Goal: Task Accomplishment & Management: Use online tool/utility

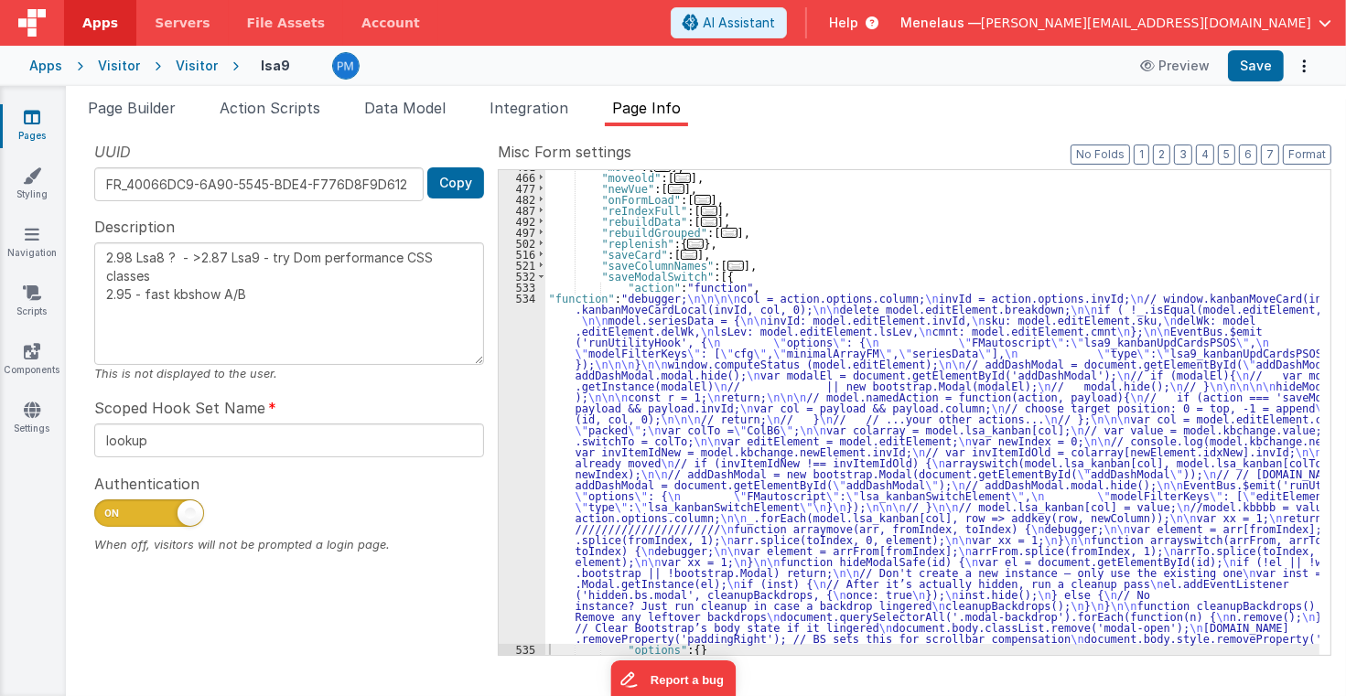
scroll to position [569, 0]
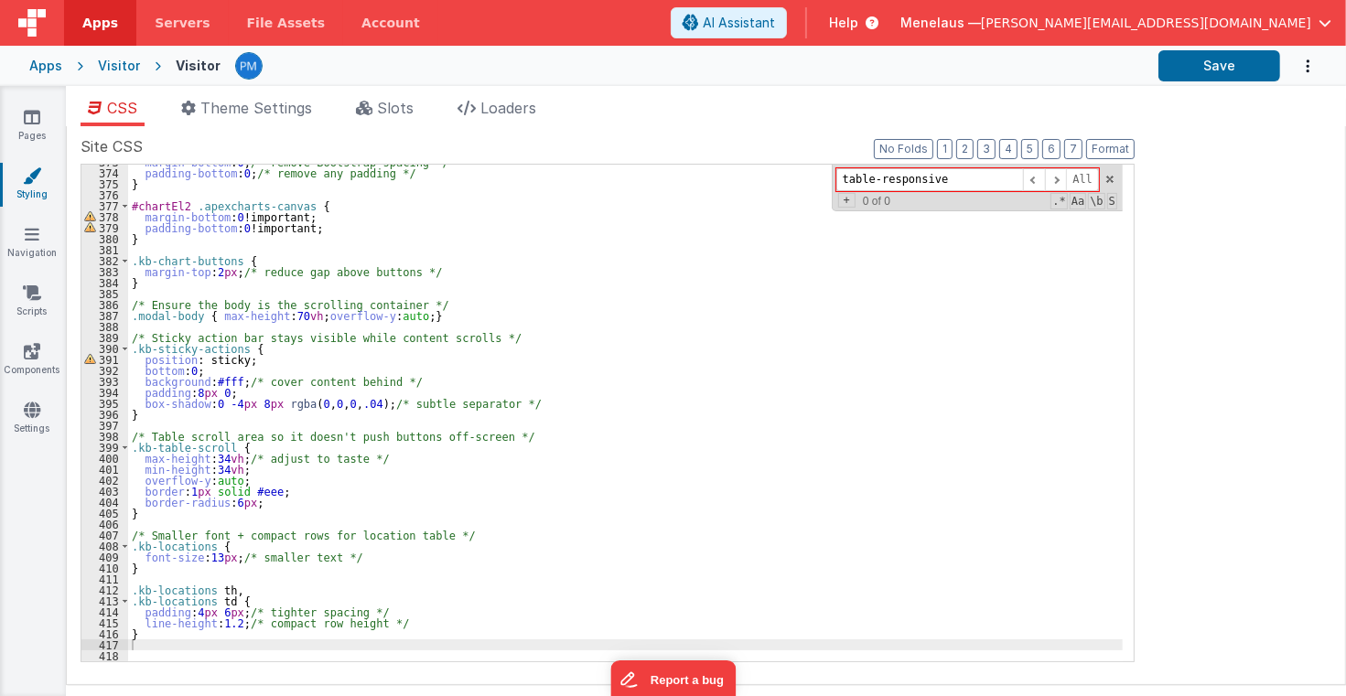
scroll to position [4091, 0]
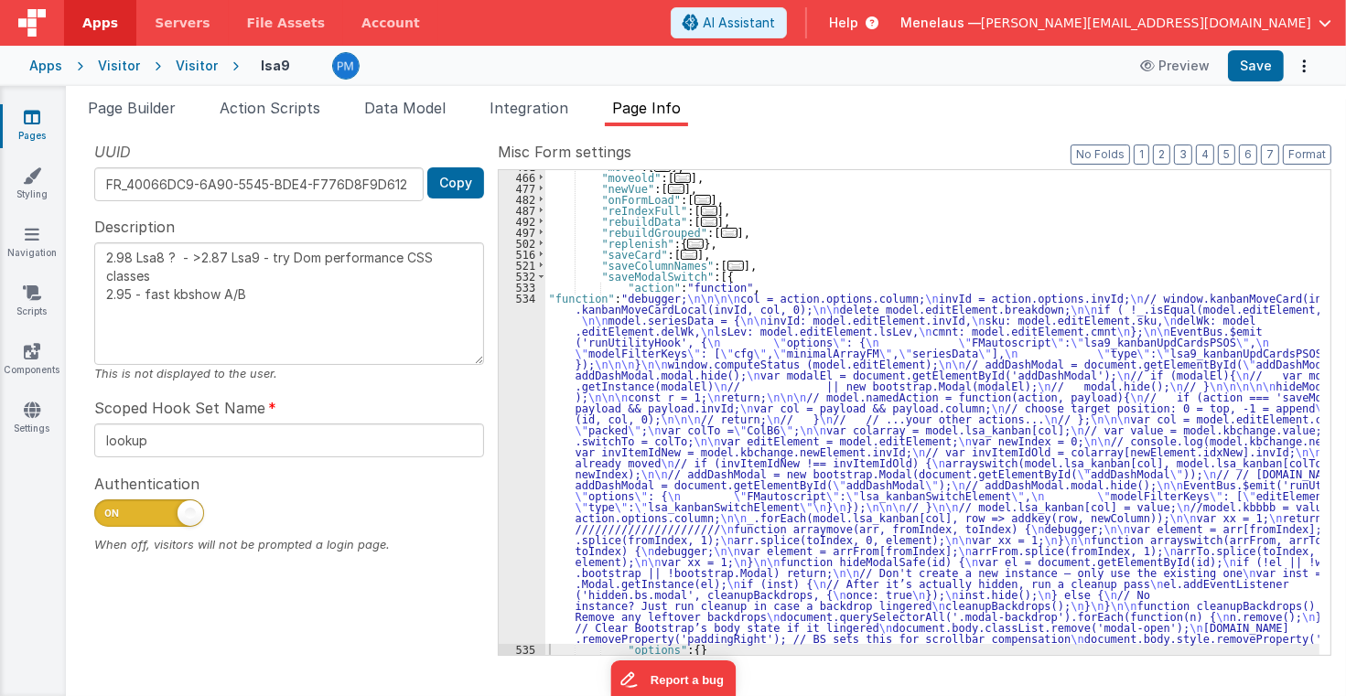
scroll to position [569, 0]
